Goal: Navigation & Orientation: Find specific page/section

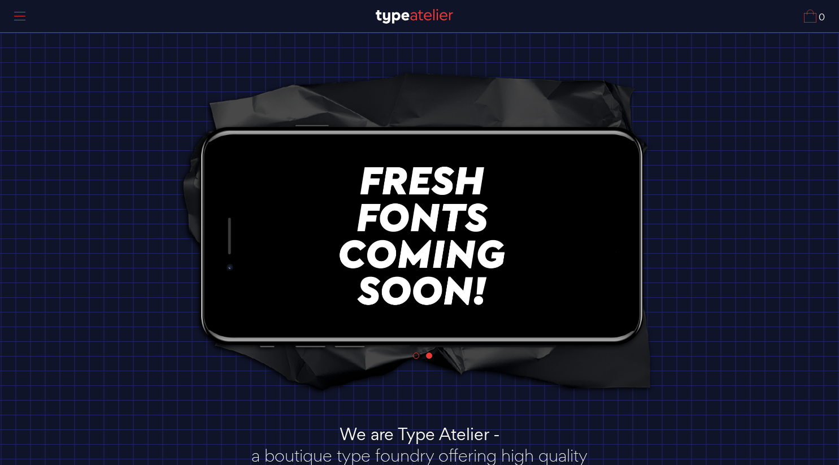
click at [21, 20] on span at bounding box center [19, 20] width 11 height 1
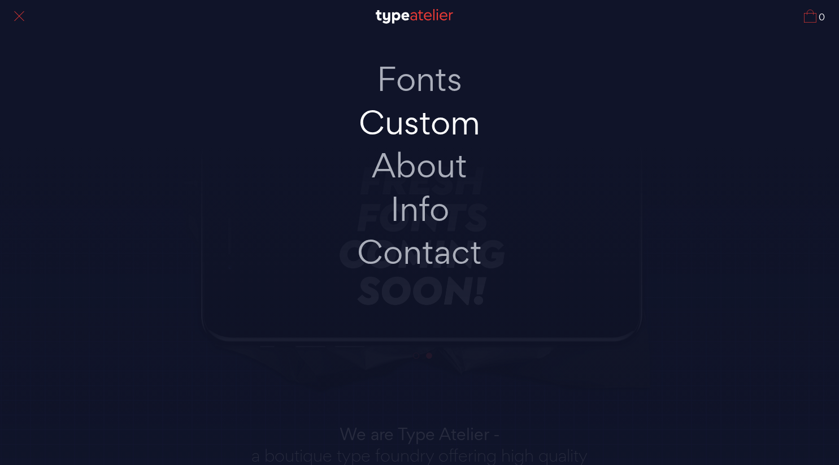
click at [452, 127] on link "Custom" at bounding box center [419, 123] width 237 height 44
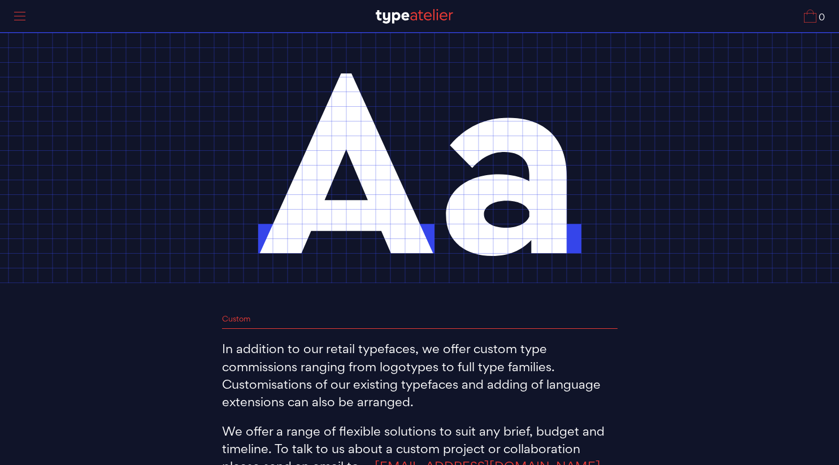
click at [17, 14] on div at bounding box center [20, 16] width 28 height 26
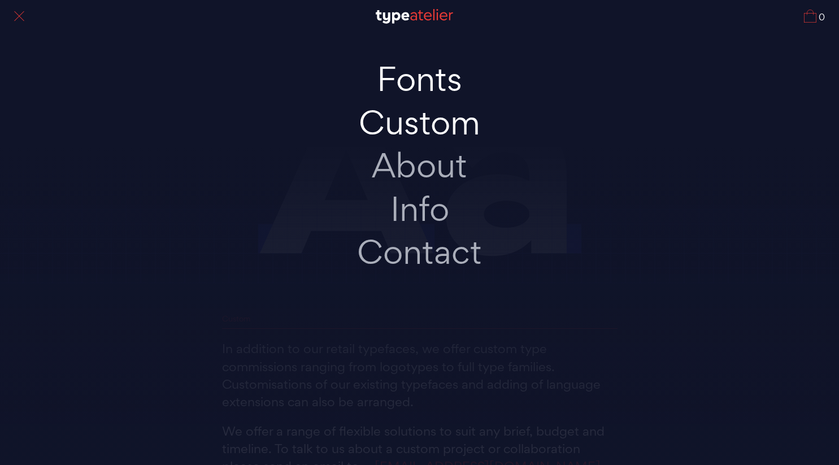
click at [429, 78] on link "Fonts" at bounding box center [419, 80] width 237 height 44
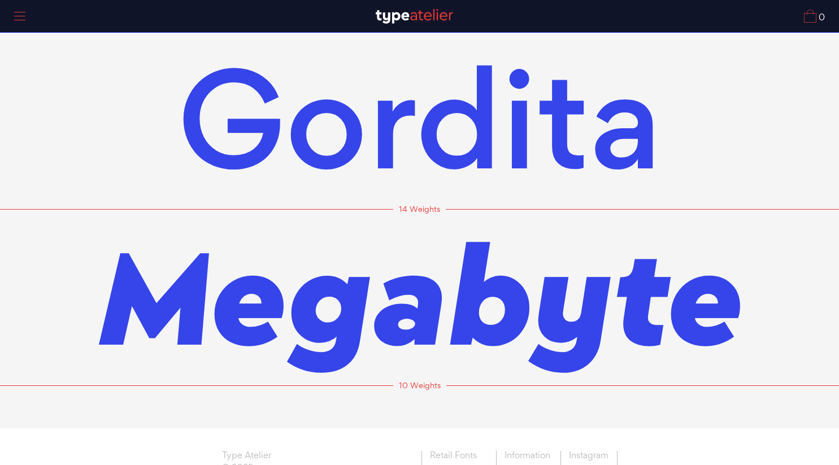
scroll to position [46, 0]
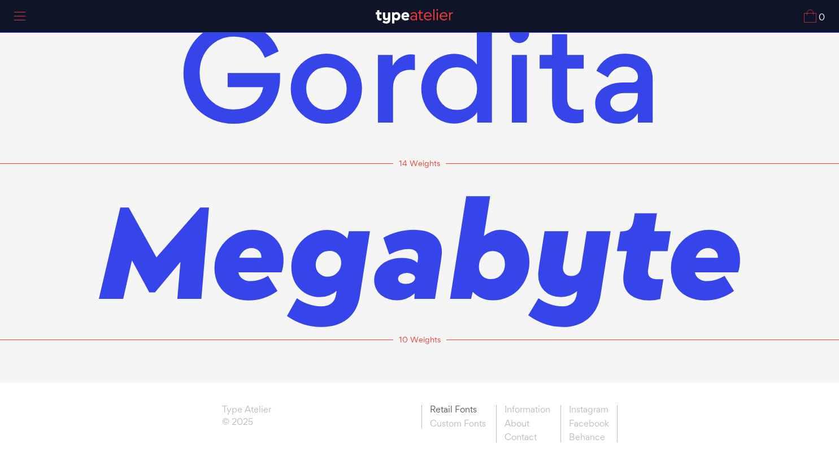
click at [462, 407] on link "Retail Fonts" at bounding box center [457, 411] width 72 height 12
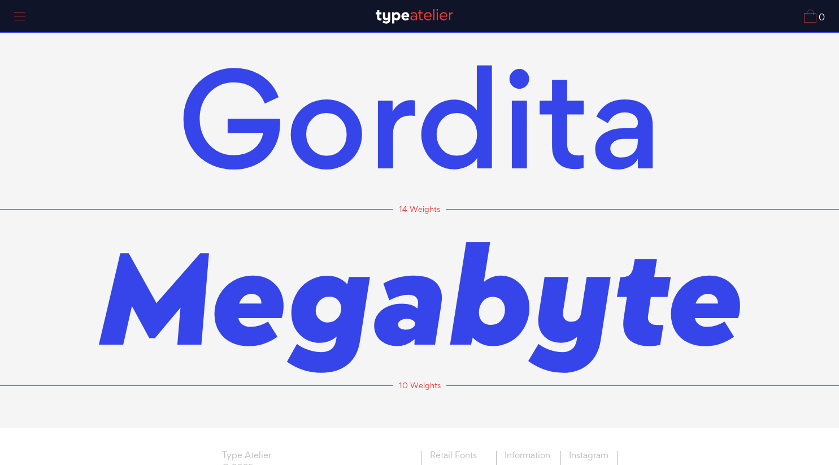
click at [414, 16] on img at bounding box center [414, 16] width 77 height 15
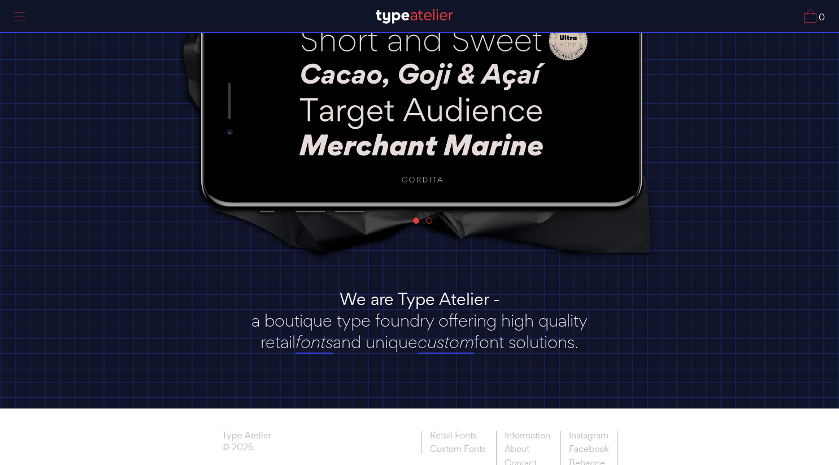
scroll to position [160, 0]
